Goal: Task Accomplishment & Management: Manage account settings

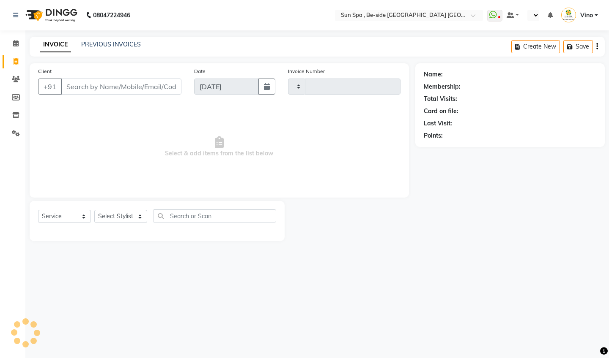
select select "service"
type input "1142"
select select "en"
select select "5782"
click at [17, 40] on span at bounding box center [15, 44] width 15 height 10
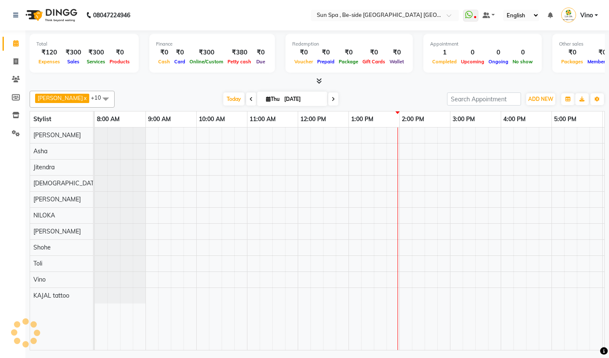
scroll to position [0, 251]
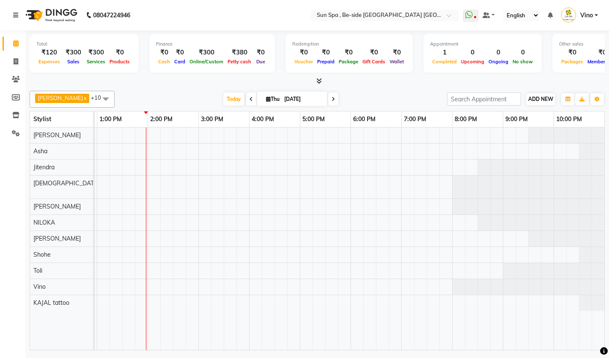
click at [536, 98] on span "ADD NEW" at bounding box center [540, 99] width 25 height 6
click at [574, 135] on link "Add Expense" at bounding box center [588, 136] width 67 height 11
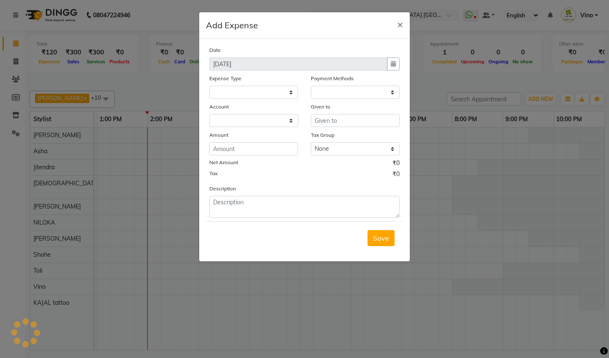
select select
select select "1"
select select "4733"
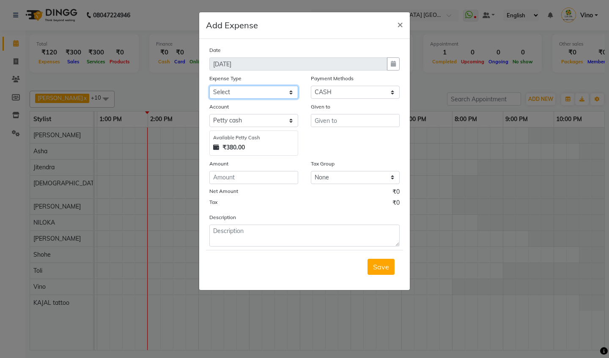
select select "12831"
click at [355, 120] on input "text" at bounding box center [355, 120] width 89 height 13
type input "panty"
select select "5"
select select "4734"
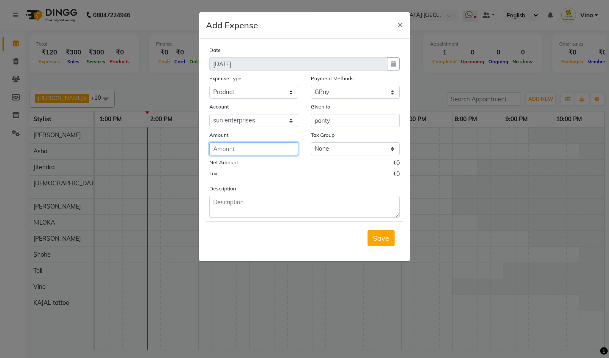
click at [247, 148] on input "number" at bounding box center [253, 148] width 89 height 13
type input "5000"
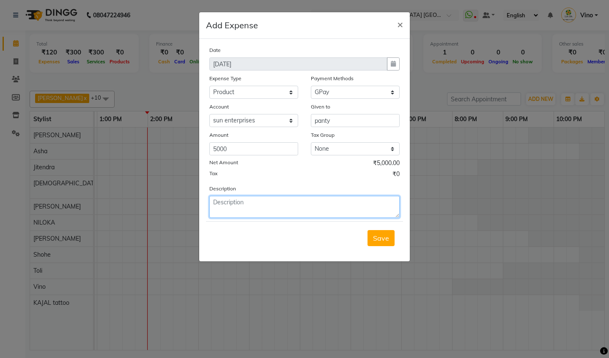
click at [280, 210] on textarea at bounding box center [304, 207] width 190 height 22
type textarea "panty"
click at [377, 239] on span "Save" at bounding box center [381, 238] width 16 height 8
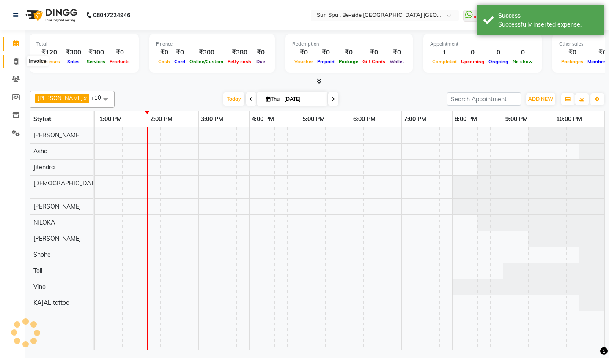
click at [16, 58] on icon at bounding box center [16, 61] width 5 height 6
select select "service"
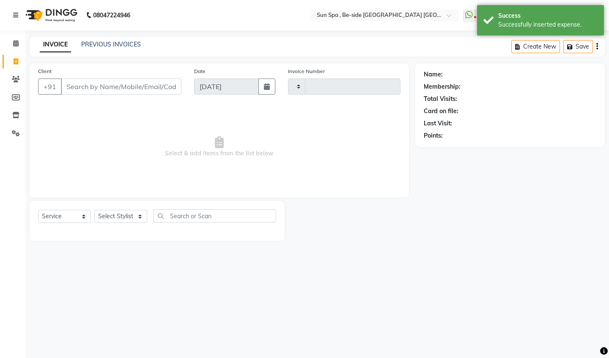
type input "1142"
select select "5782"
click at [17, 44] on icon at bounding box center [15, 43] width 5 height 6
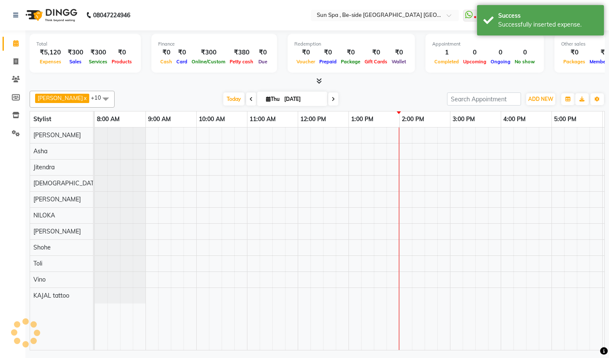
scroll to position [0, 251]
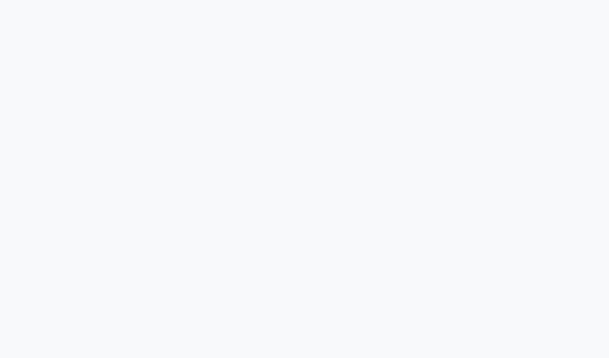
select select "service"
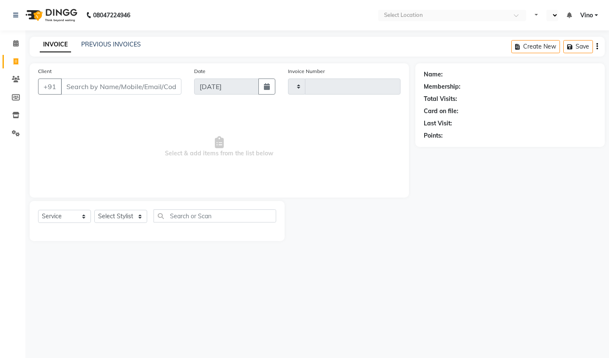
select select "en"
type input "1142"
select select "5782"
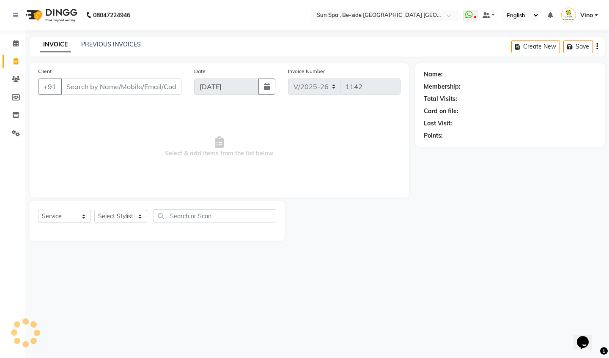
click at [148, 87] on input "Client" at bounding box center [121, 87] width 120 height 16
type input "t"
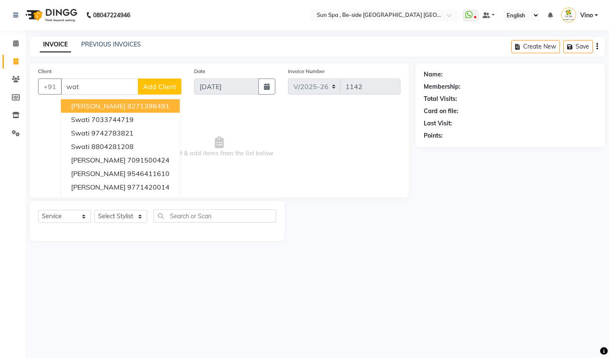
click at [89, 86] on input "wat" at bounding box center [99, 87] width 77 height 16
type input "w"
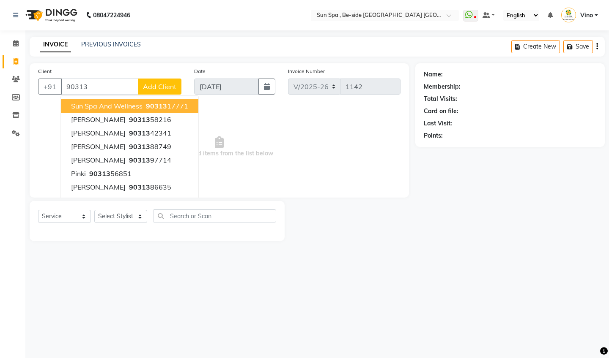
click at [94, 108] on span "sun spa and wellness" at bounding box center [106, 106] width 71 height 8
type input "9031317771"
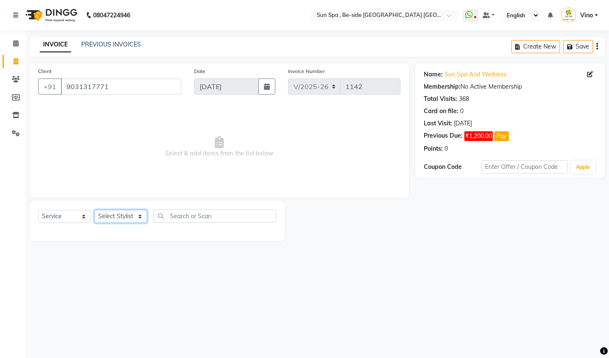
select select "40021"
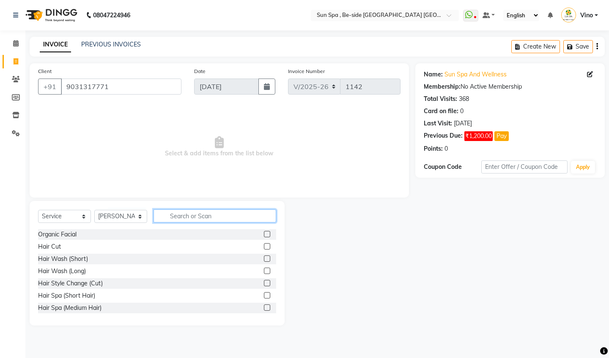
click at [177, 215] on input "text" at bounding box center [214, 216] width 123 height 13
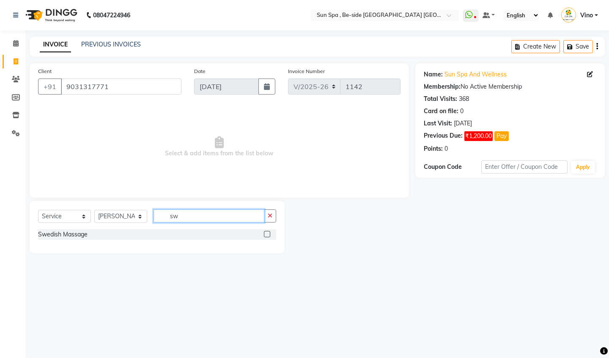
type input "sw"
click at [267, 237] on label at bounding box center [267, 234] width 6 height 6
click at [267, 237] on input "checkbox" at bounding box center [266, 234] width 5 height 5
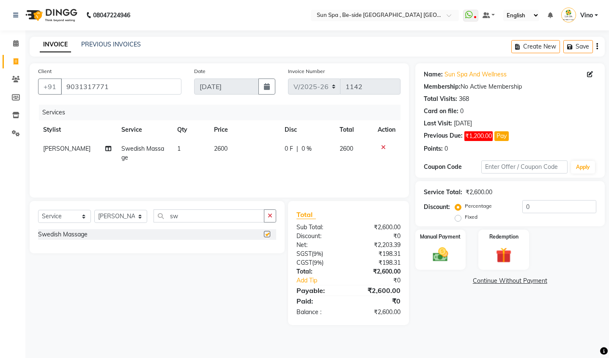
checkbox input "false"
click at [221, 147] on span "2600" at bounding box center [221, 149] width 14 height 8
select select "40021"
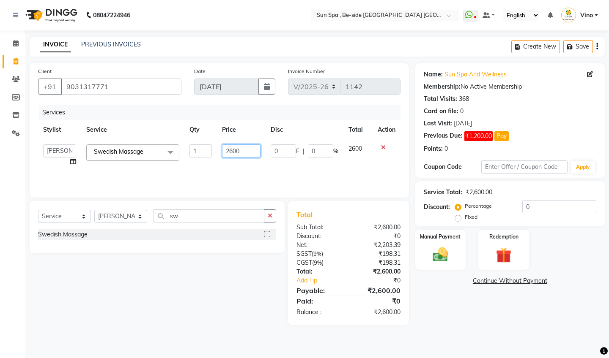
click at [248, 151] on input "2600" at bounding box center [241, 151] width 38 height 13
type input "2000"
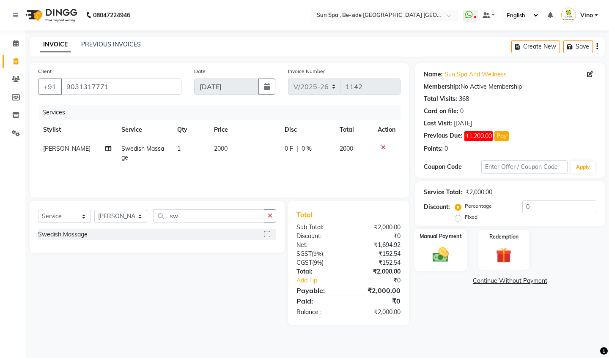
click at [449, 249] on img at bounding box center [440, 255] width 26 height 19
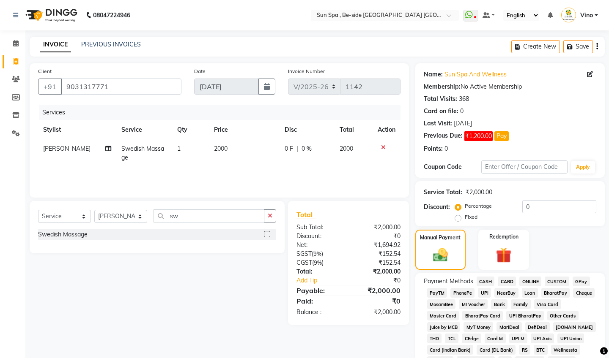
click at [485, 281] on span "CASH" at bounding box center [485, 282] width 18 height 10
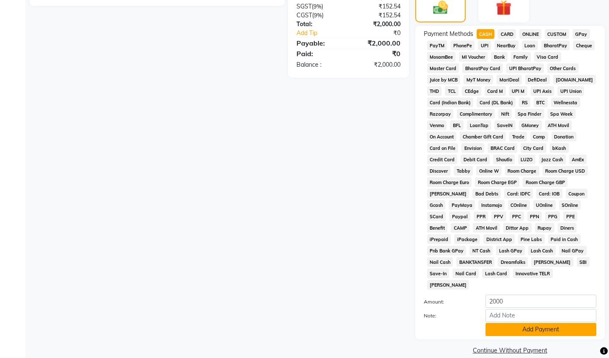
scroll to position [247, 0]
click at [527, 324] on button "Add Payment" at bounding box center [540, 330] width 111 height 13
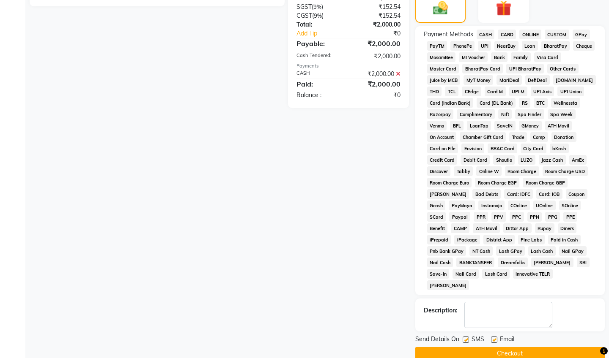
click at [504, 347] on button "Checkout" at bounding box center [509, 353] width 189 height 13
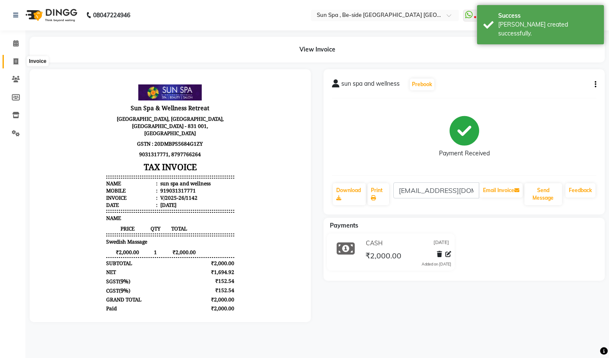
click at [14, 60] on icon at bounding box center [16, 61] width 5 height 6
select select "service"
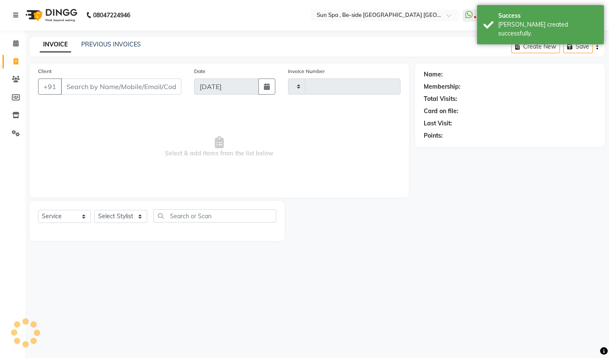
type input "1143"
select select "5782"
click at [14, 44] on icon at bounding box center [15, 43] width 5 height 6
